Goal: Information Seeking & Learning: Find specific page/section

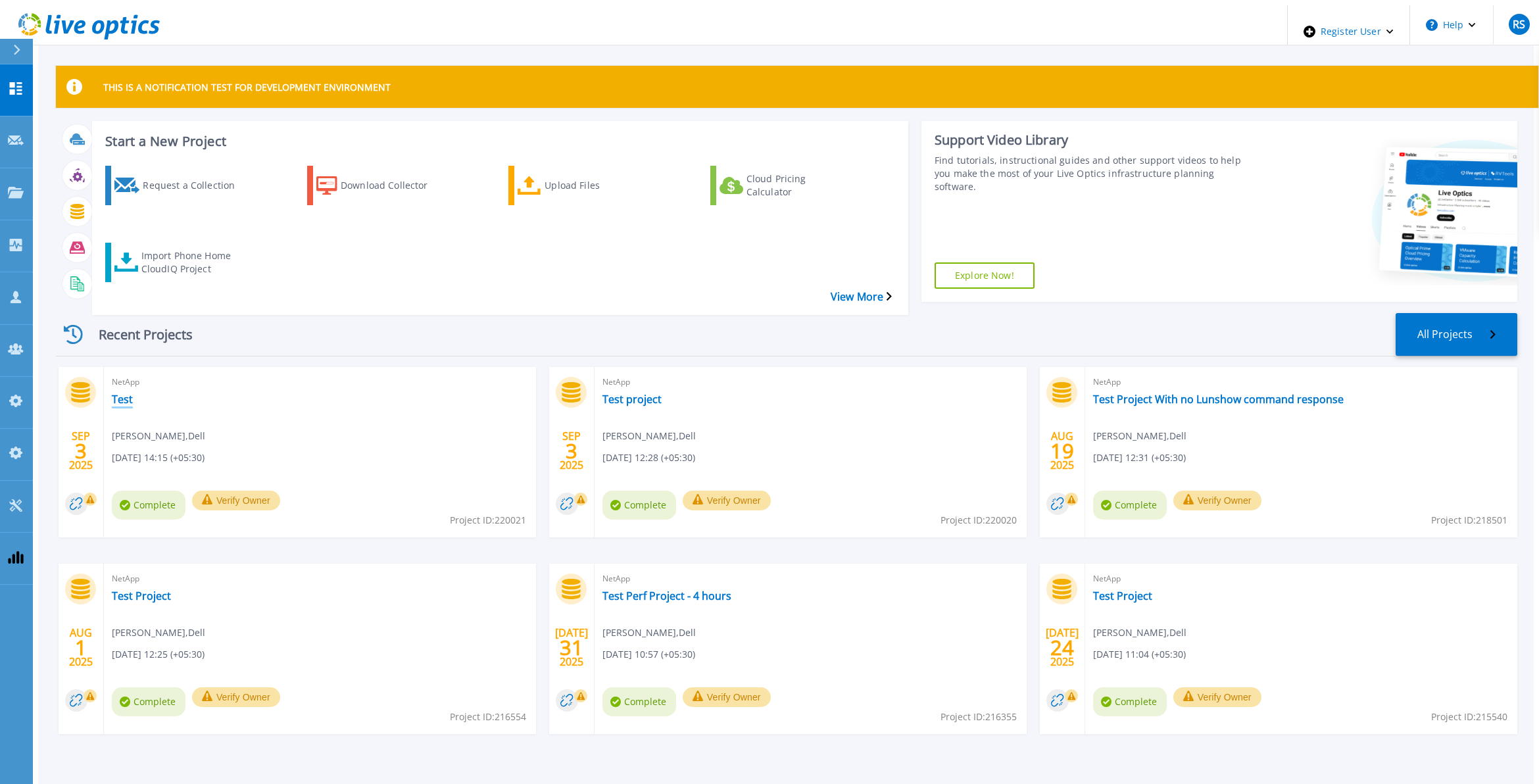
click at [112, 392] on link "Test" at bounding box center [122, 399] width 21 height 13
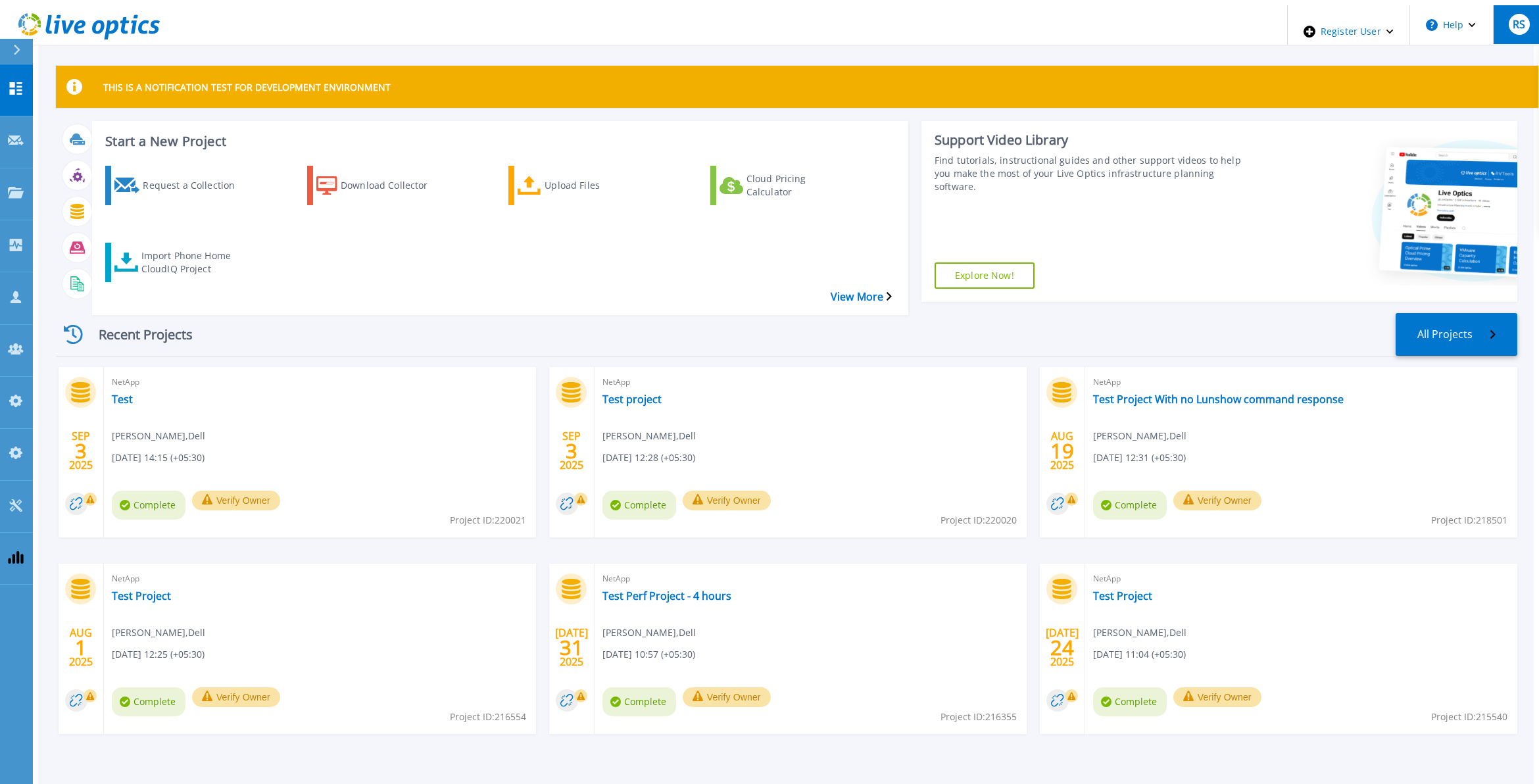
click at [1508, 17] on div "RS" at bounding box center [1519, 24] width 21 height 21
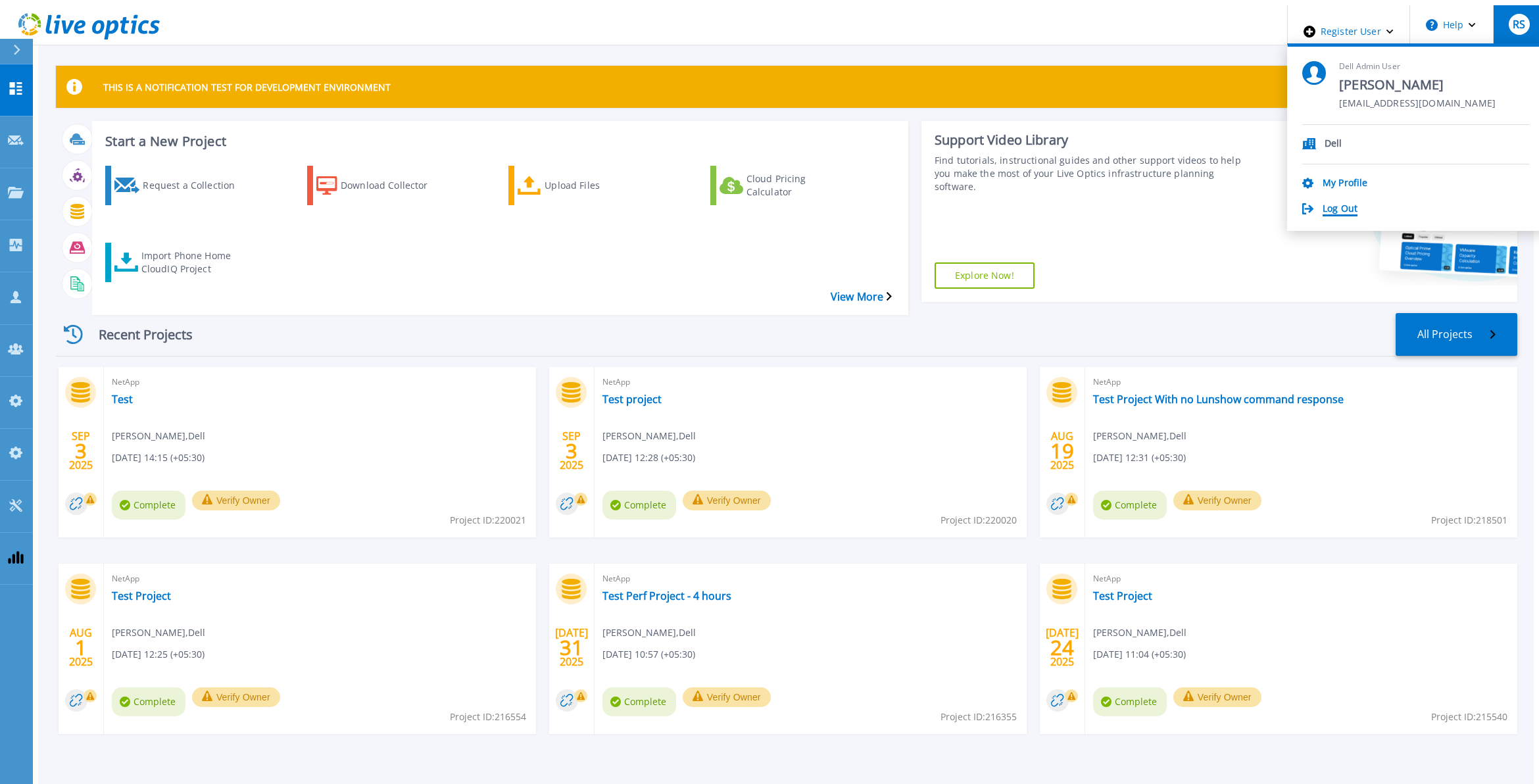
click at [1357, 204] on link "Log Out" at bounding box center [1340, 209] width 35 height 13
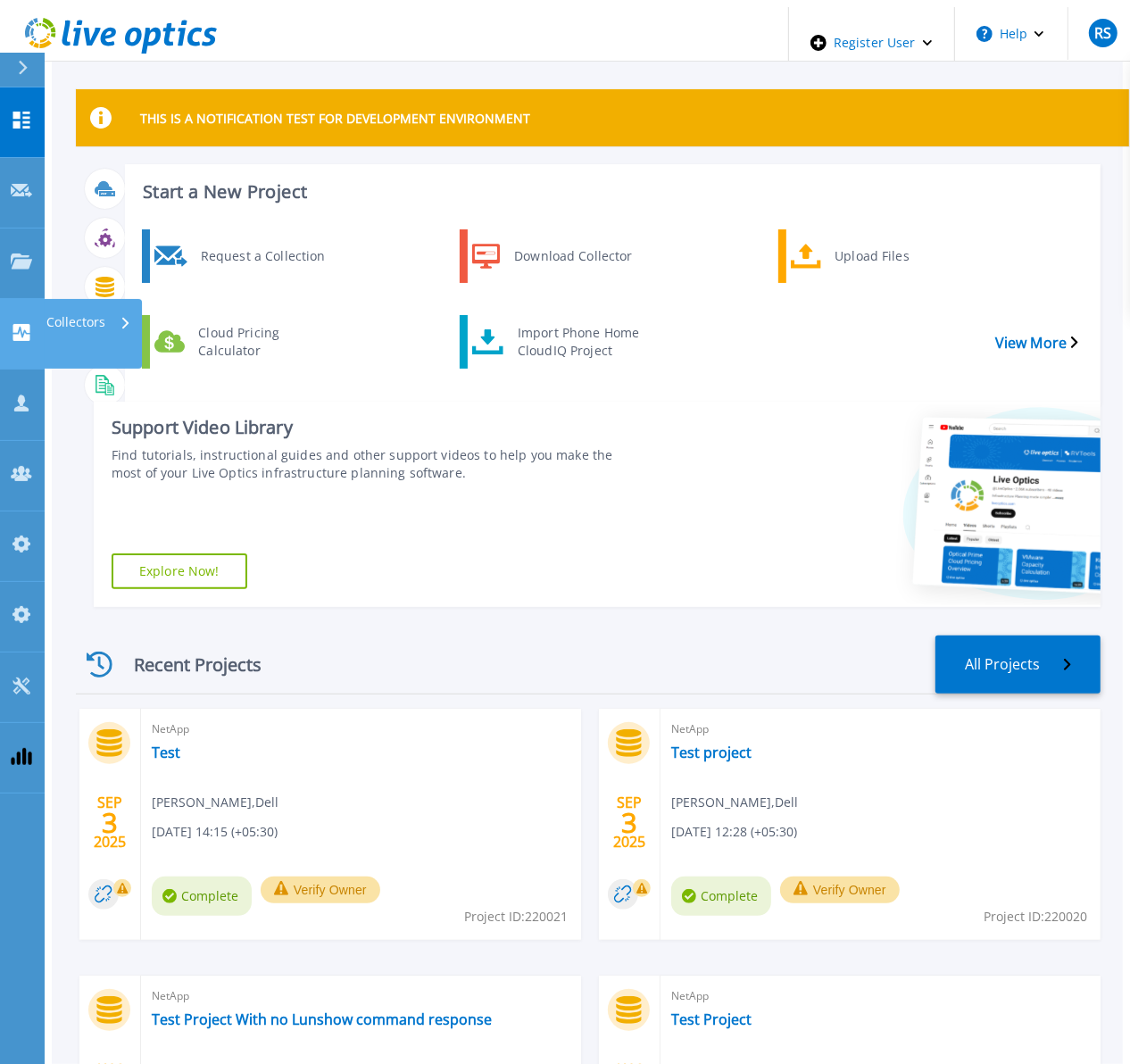
drag, startPoint x: 27, startPoint y: 242, endPoint x: 41, endPoint y: 260, distance: 22.8
click at [27, 324] on icon at bounding box center [22, 332] width 17 height 17
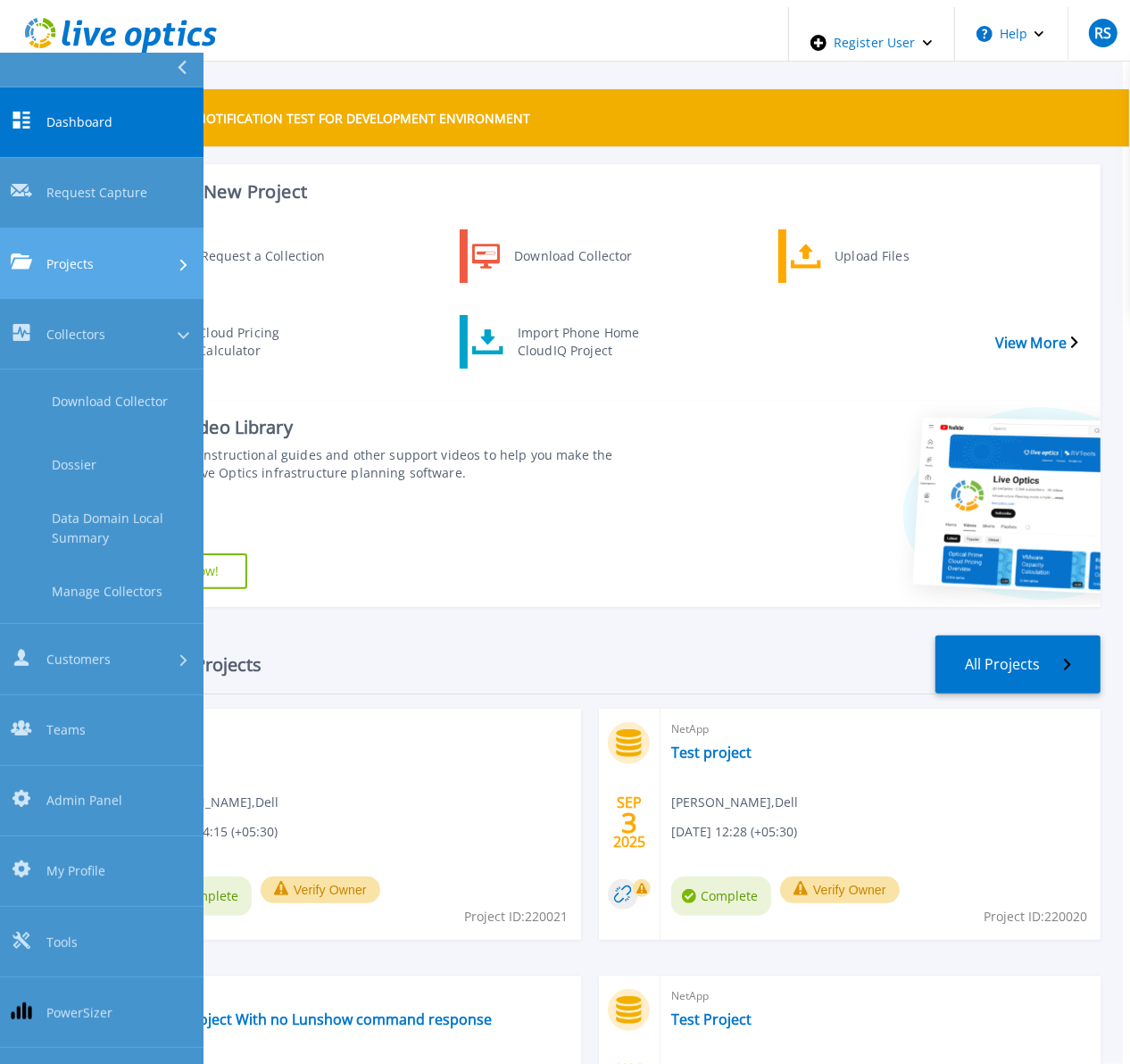
click at [75, 228] on link "Projects Projects" at bounding box center [101, 263] width 204 height 71
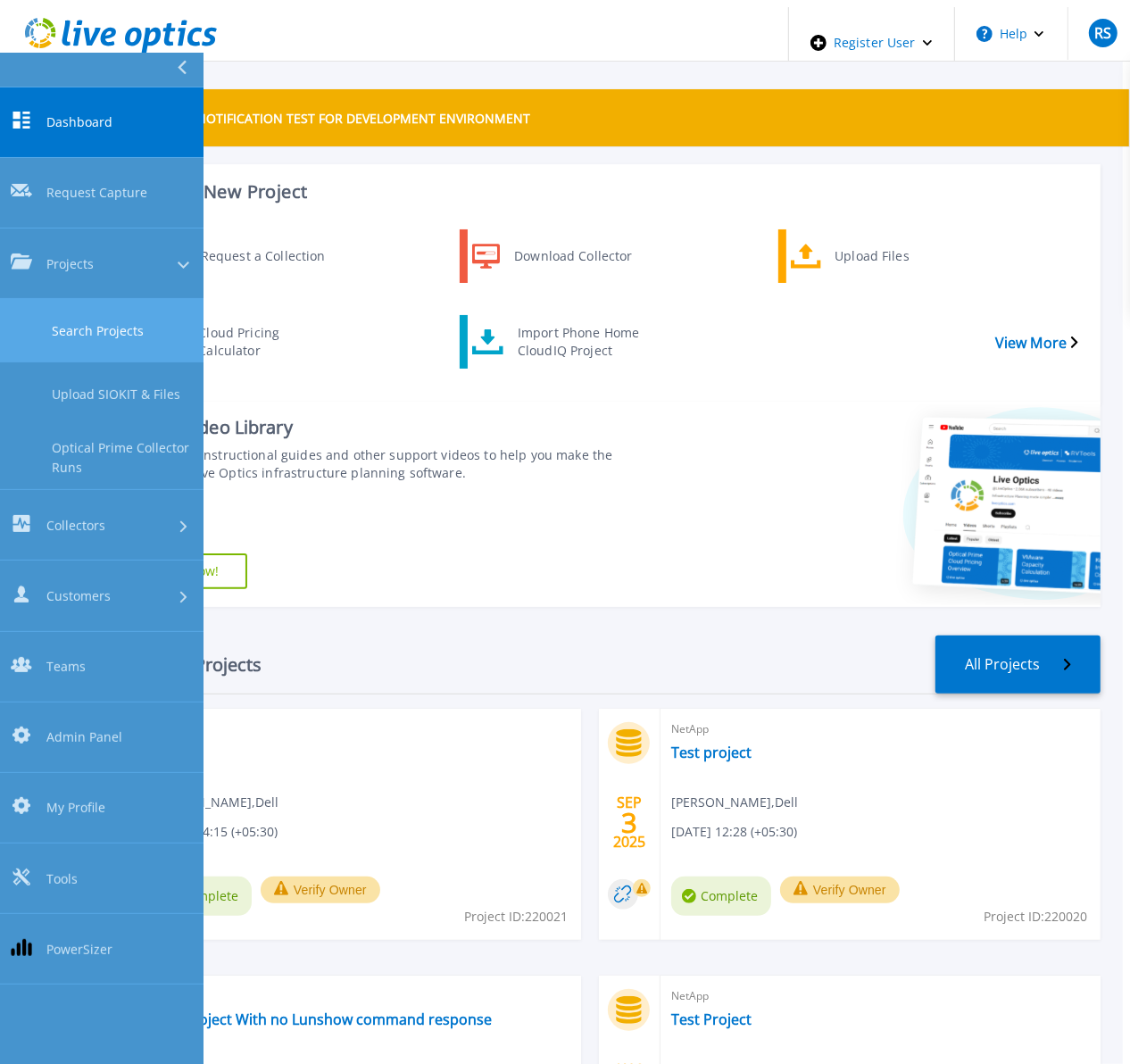
click at [92, 299] on link "Search Projects" at bounding box center [101, 331] width 204 height 64
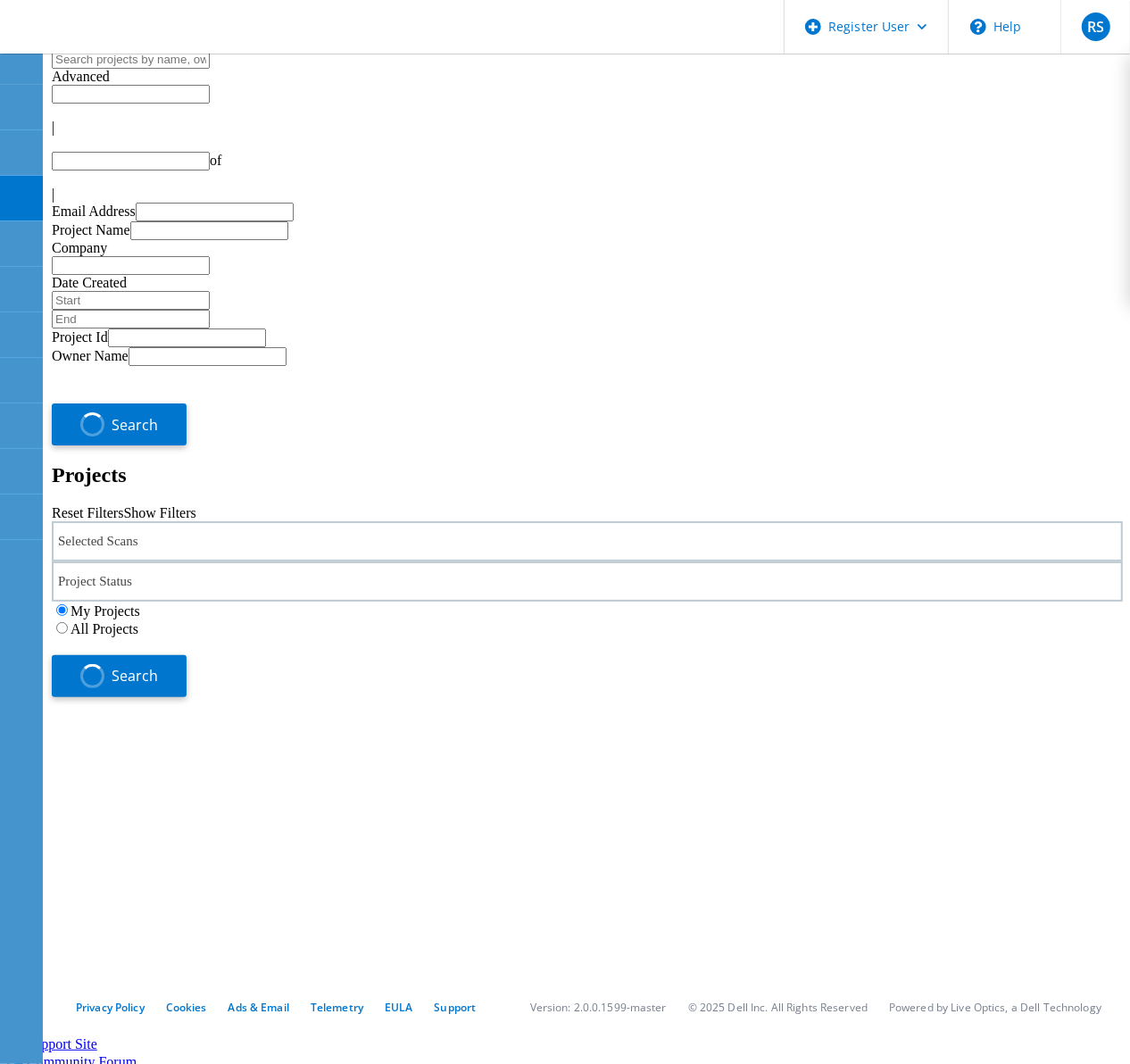
type input "1"
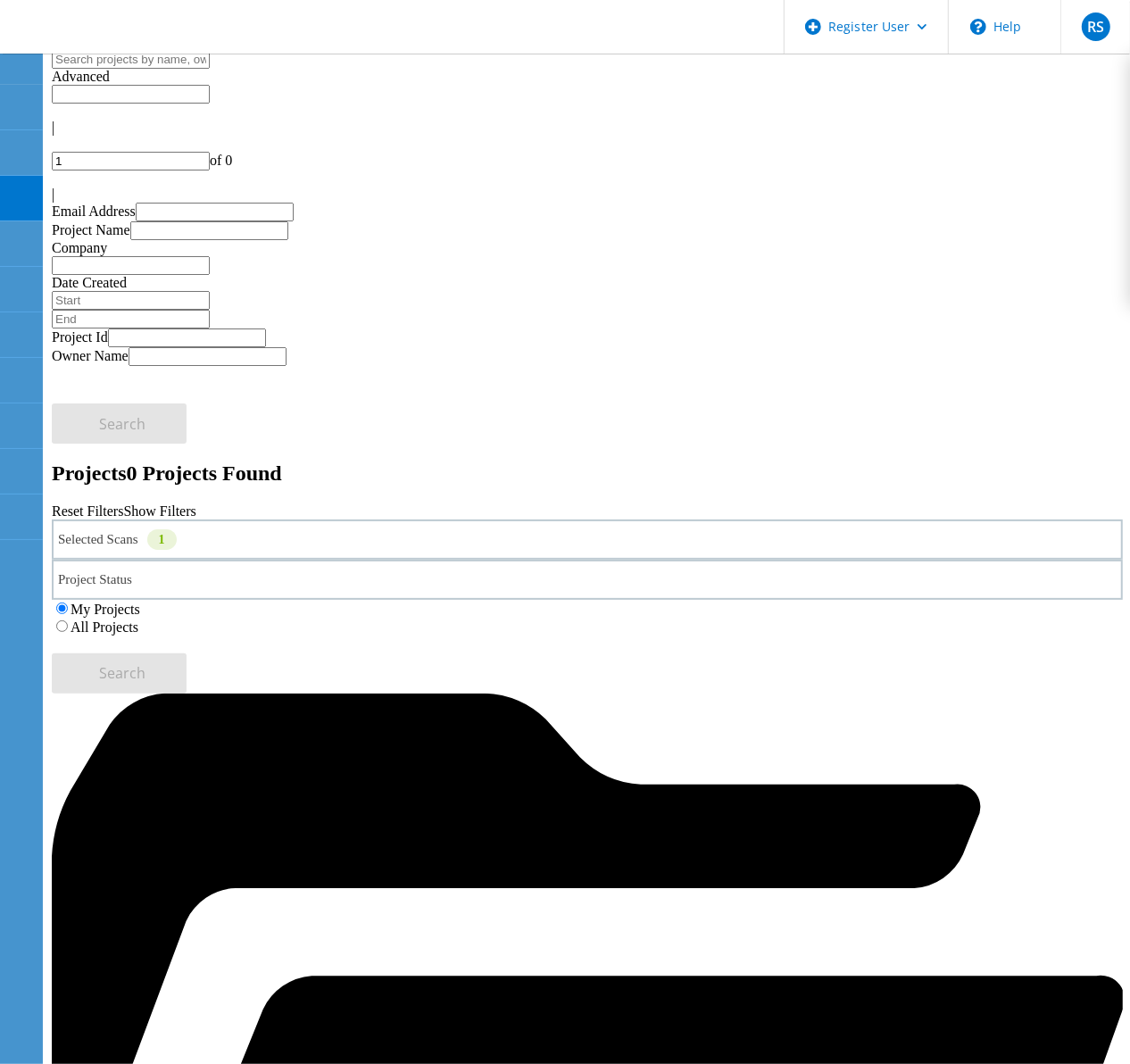
click at [177, 530] on div "1" at bounding box center [161, 539] width 29 height 20
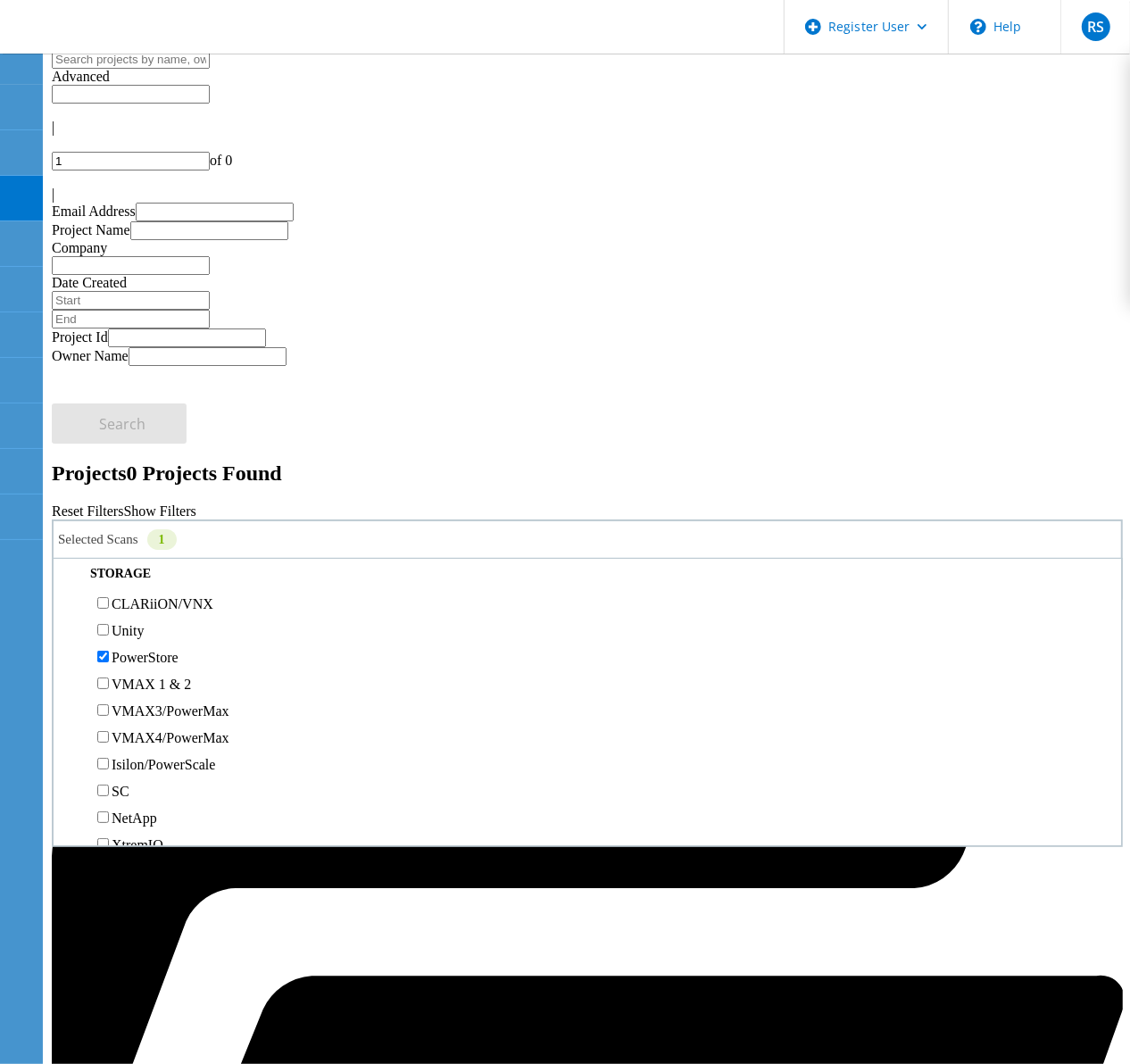
scroll to position [334, 0]
click at [166, 620] on label "PowerStore" at bounding box center [144, 628] width 67 height 15
click at [109, 621] on input "PowerStore" at bounding box center [103, 627] width 12 height 12
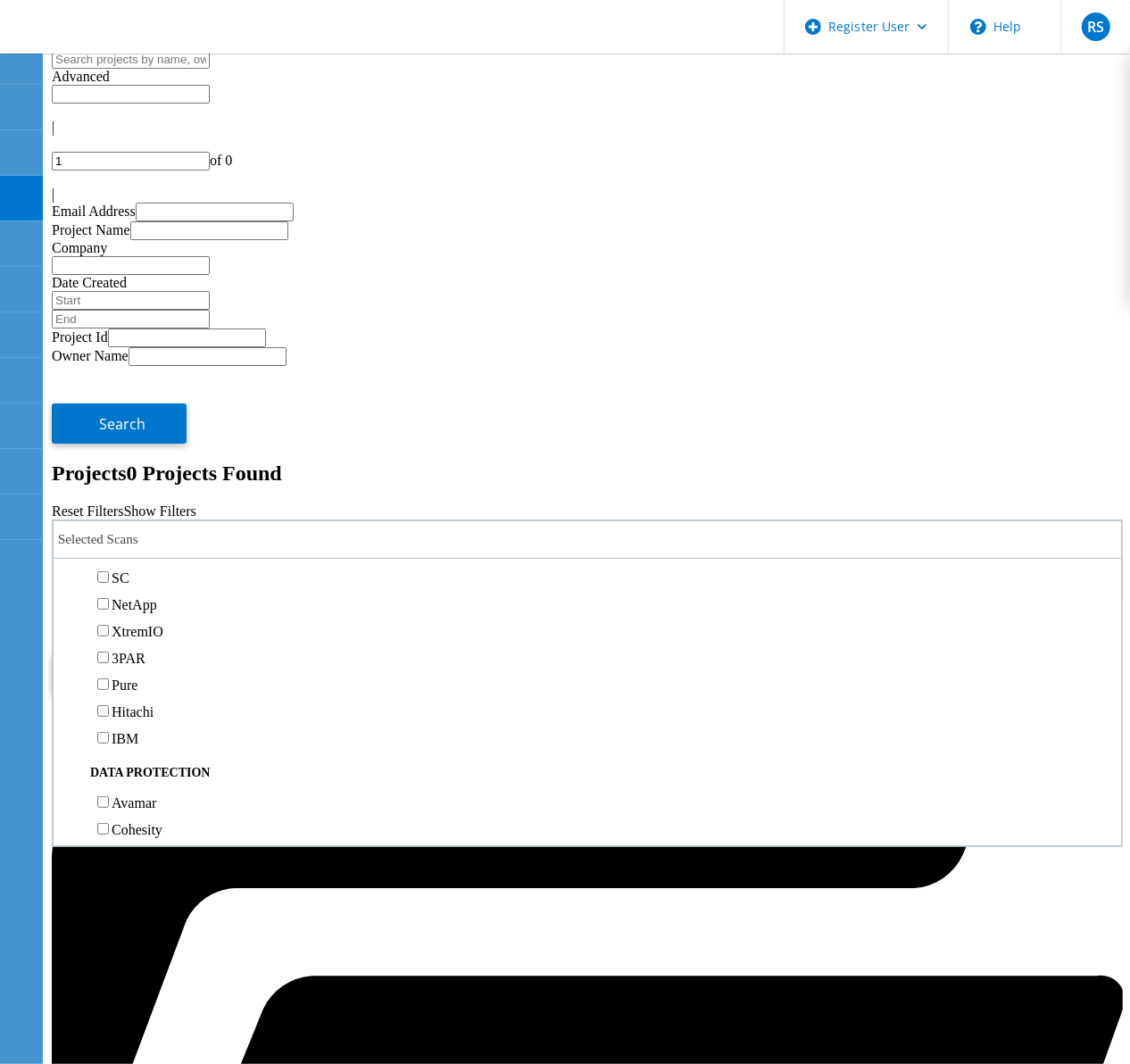
scroll to position [558, 0]
click at [146, 612] on label "3PAR" at bounding box center [128, 619] width 34 height 15
click at [109, 613] on input "3PAR" at bounding box center [103, 618] width 12 height 12
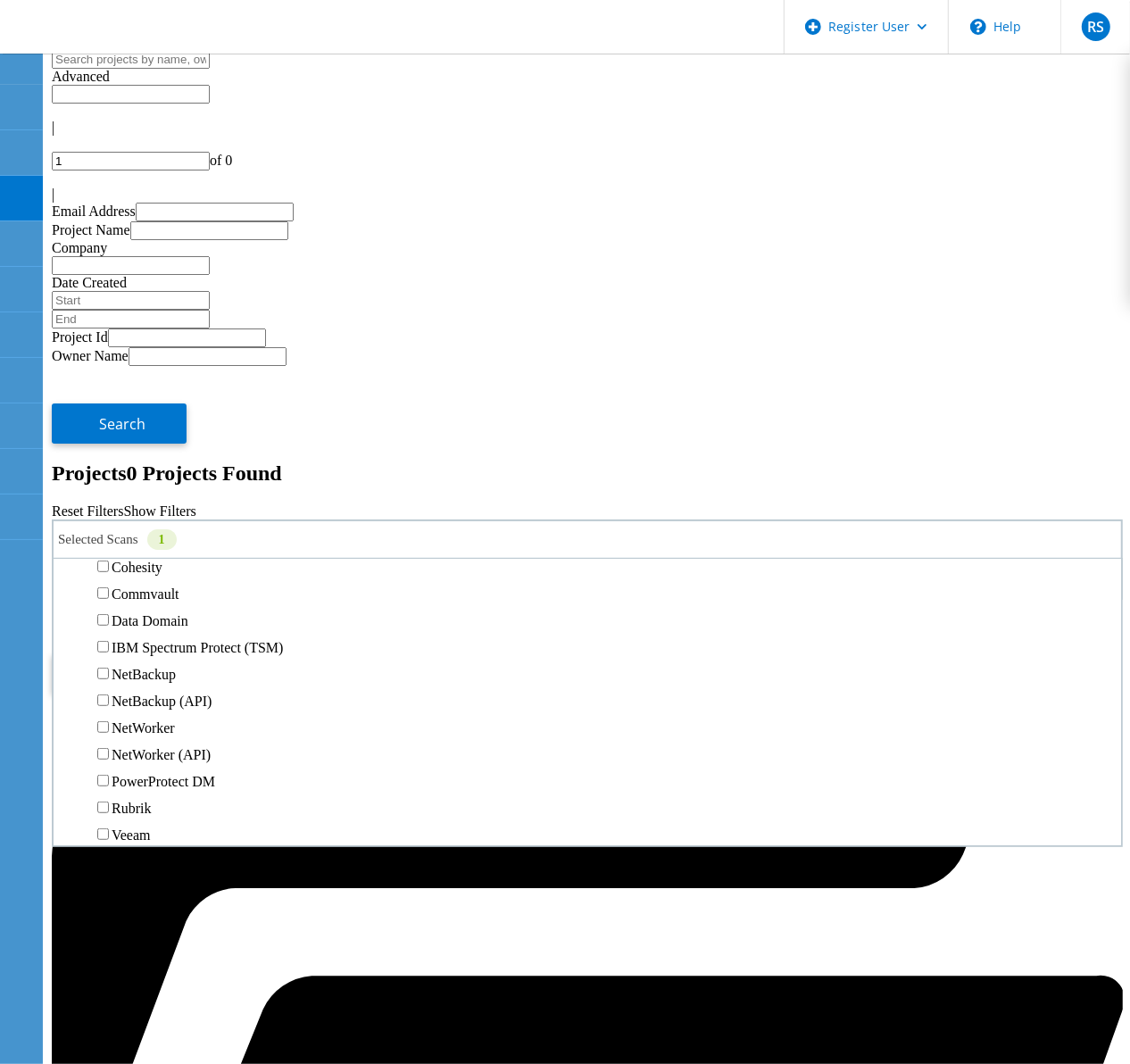
scroll to position [670, 0]
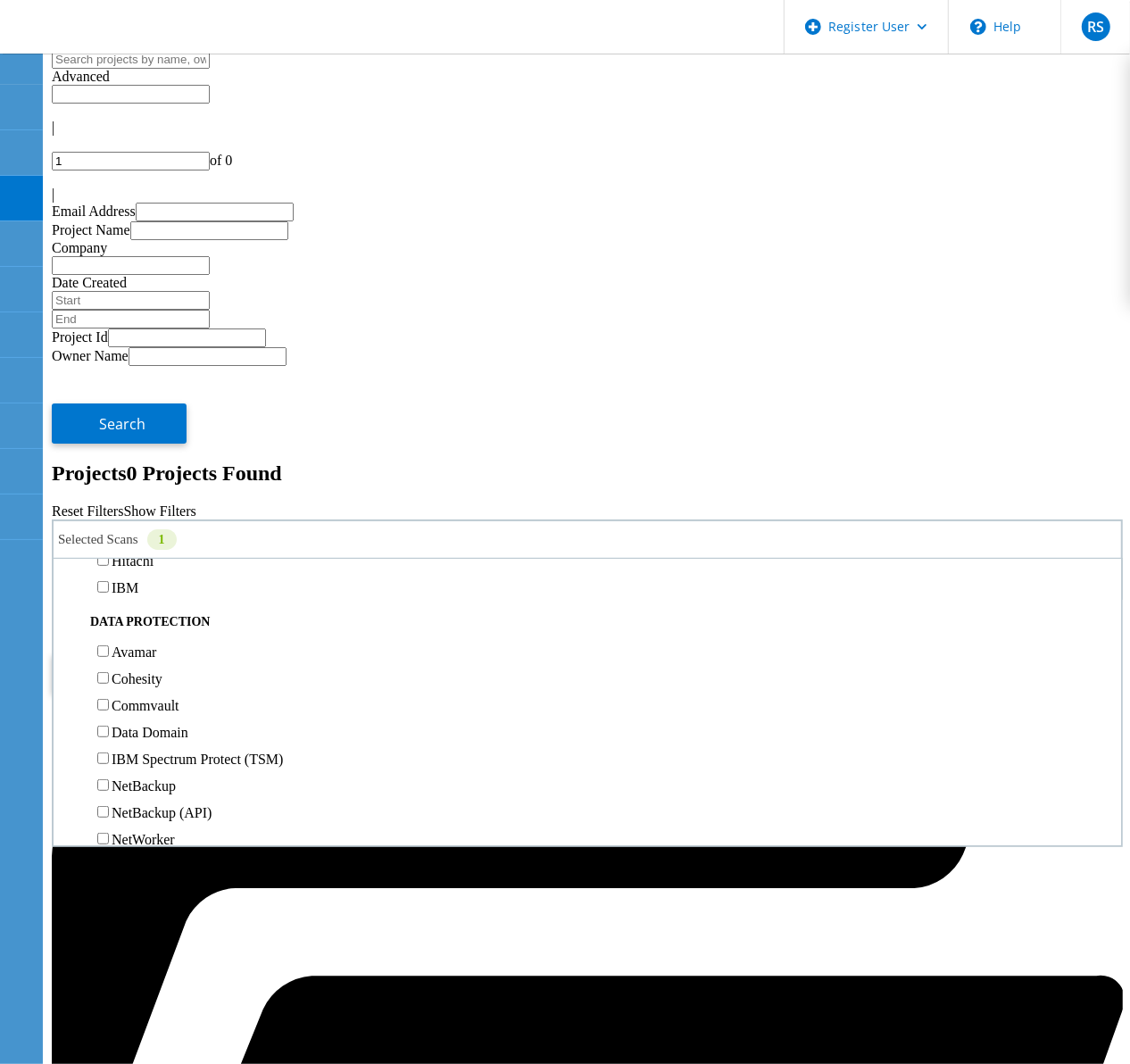
click at [137, 527] on label "Pure" at bounding box center [124, 534] width 26 height 15
click at [109, 528] on input "Pure" at bounding box center [103, 533] width 12 height 12
click at [138, 619] on label "All Projects" at bounding box center [104, 627] width 68 height 15
click at [68, 620] on input "All Projects" at bounding box center [62, 626] width 12 height 12
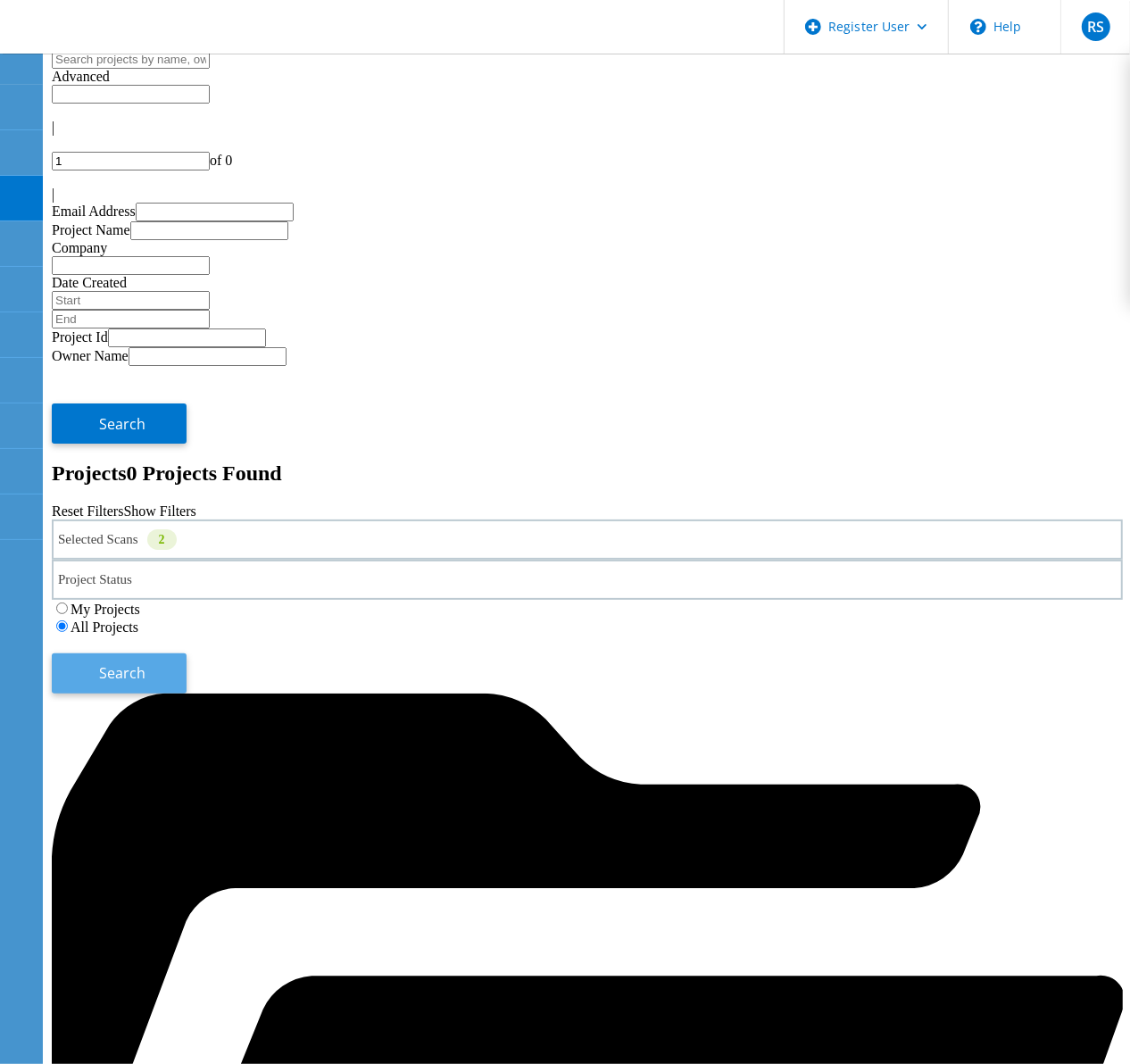
click at [187, 653] on button "Search" at bounding box center [119, 674] width 134 height 41
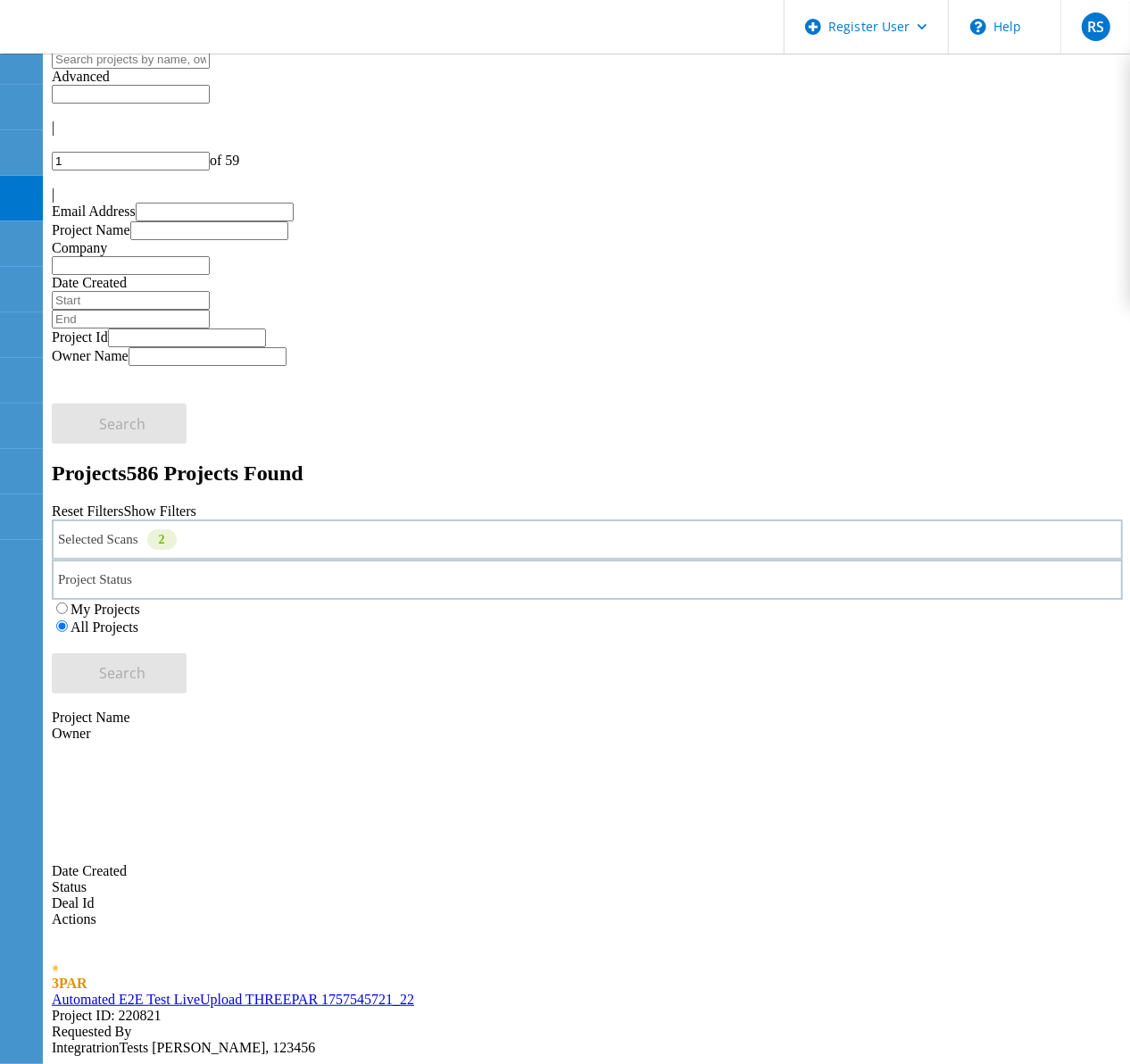
click at [243, 992] on link "Automated E2E Test LiveUpload THREEPAR 1757545721_22" at bounding box center [233, 999] width 362 height 15
